Goal: Check status: Check status

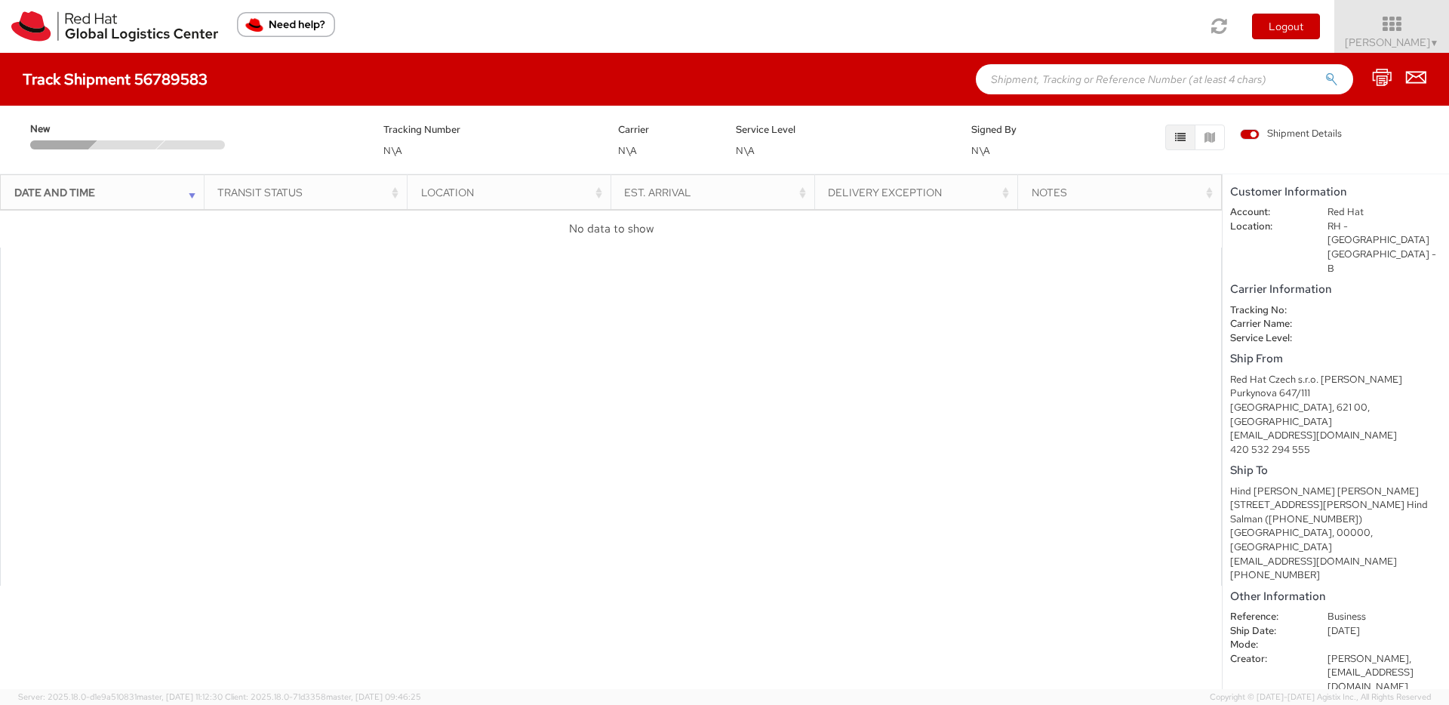
click at [1087, 79] on input "text" at bounding box center [1164, 79] width 377 height 30
paste input "56789583"
type input "56789583"
click at [1325, 72] on button "submit" at bounding box center [1331, 81] width 13 height 18
click at [48, 36] on img at bounding box center [114, 26] width 207 height 30
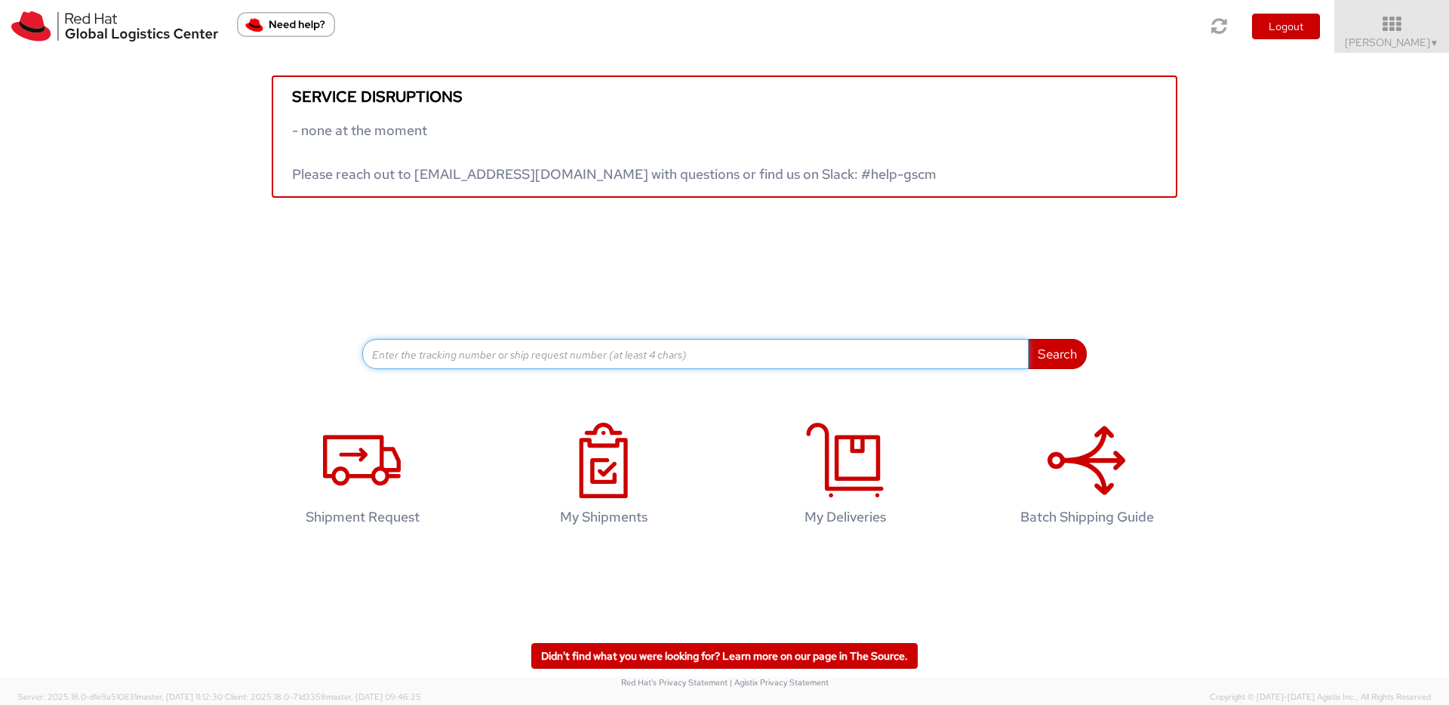
click at [590, 355] on input at bounding box center [695, 354] width 666 height 30
paste input "56789583"
type input "56789583"
click at [1028, 339] on button "Search" at bounding box center [1057, 354] width 59 height 30
